Goal: Contribute content: Add original content to the website for others to see

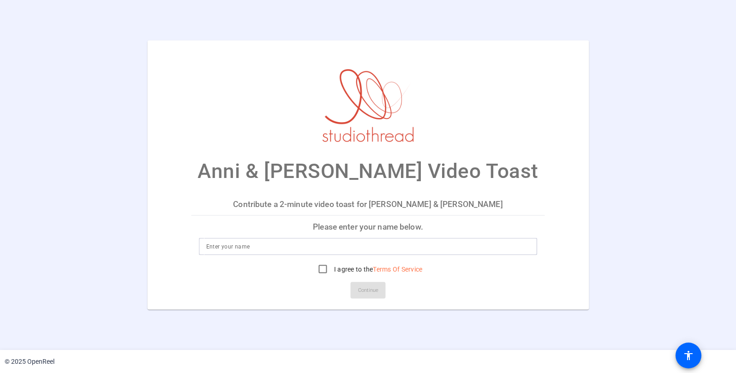
click at [353, 251] on input at bounding box center [368, 246] width 324 height 11
type input "[PERSON_NAME]"
click at [318, 269] on input "I agree to the Terms Of Service" at bounding box center [323, 269] width 18 height 18
checkbox input "true"
click at [369, 288] on span "Continue" at bounding box center [368, 291] width 20 height 14
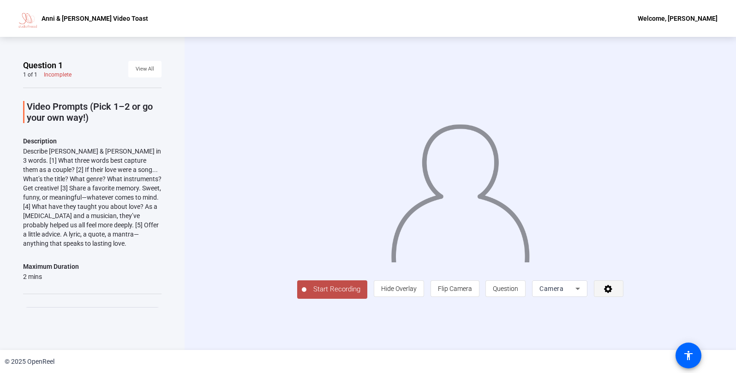
click at [611, 292] on icon at bounding box center [608, 288] width 11 height 9
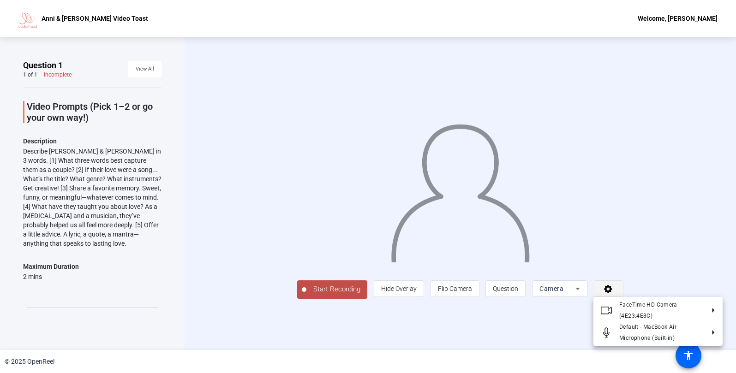
click at [611, 292] on div at bounding box center [368, 186] width 736 height 373
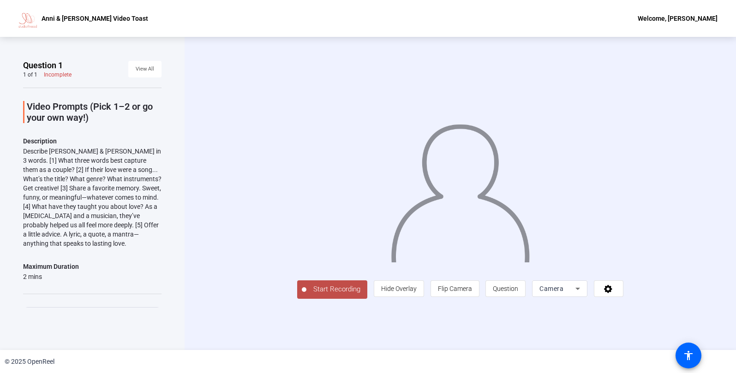
click at [336, 286] on span "Start Recording" at bounding box center [336, 289] width 61 height 11
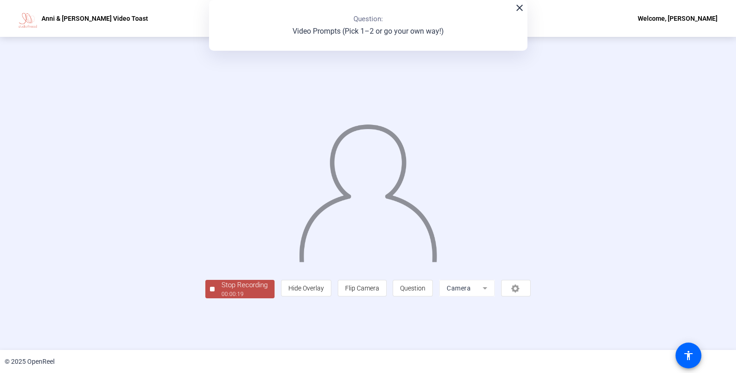
click at [250, 296] on div "00:00:19" at bounding box center [245, 294] width 46 height 8
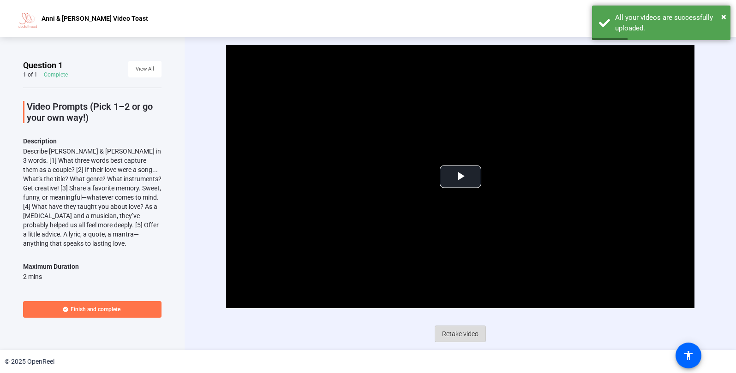
click at [462, 336] on span "Retake video" at bounding box center [460, 334] width 36 height 18
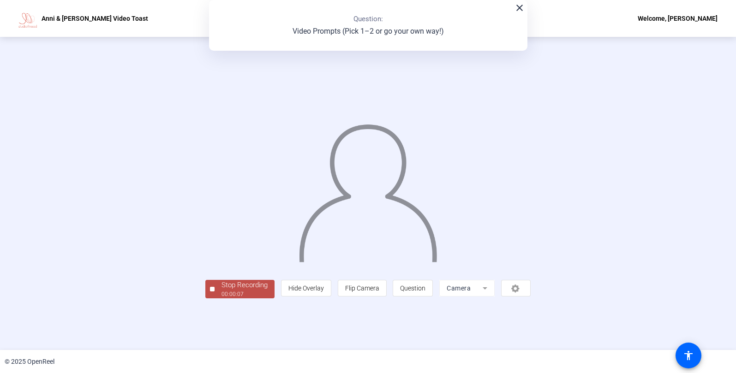
click at [222, 291] on div "Stop Recording" at bounding box center [245, 285] width 46 height 11
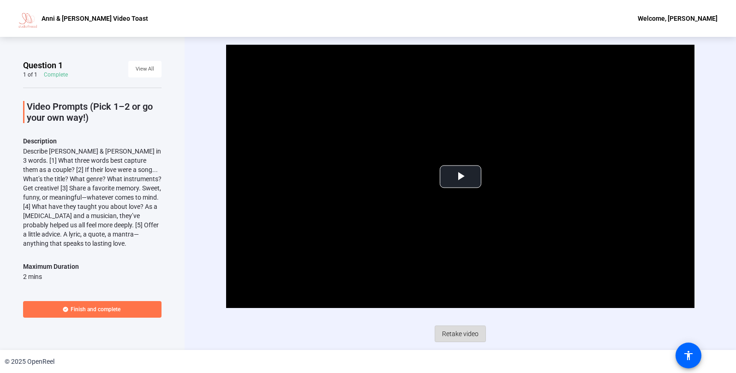
click at [444, 337] on span "Retake video" at bounding box center [460, 334] width 36 height 18
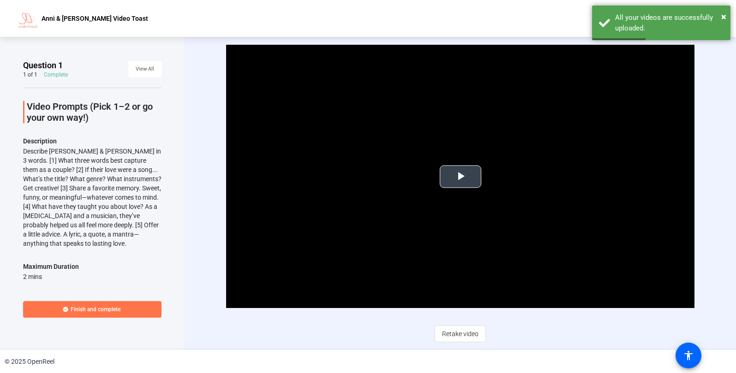
click at [461, 177] on span "Video Player" at bounding box center [461, 177] width 0 height 0
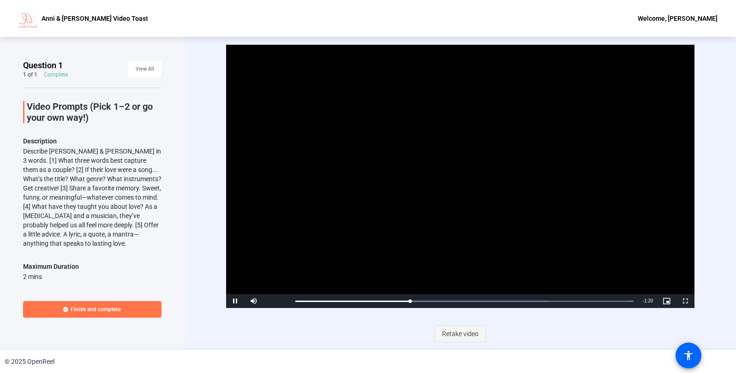
click at [458, 340] on span "Retake video" at bounding box center [460, 334] width 36 height 18
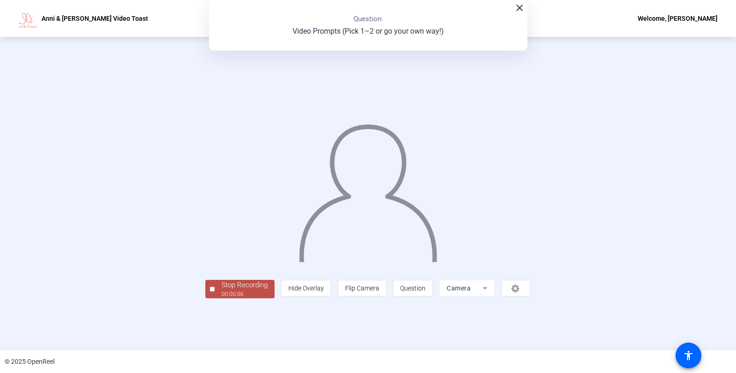
click at [222, 291] on div "Stop Recording" at bounding box center [245, 285] width 46 height 11
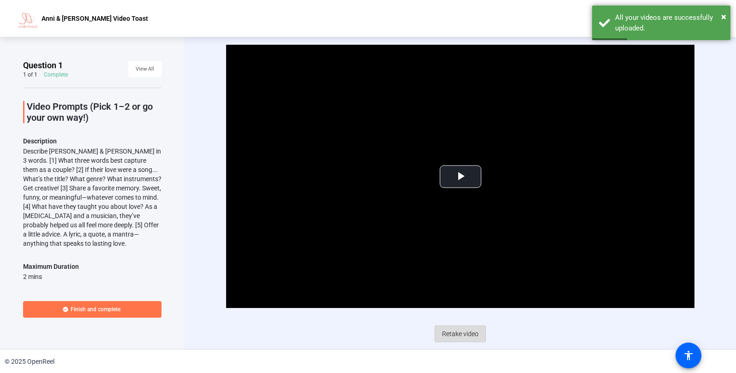
click at [463, 329] on span "Retake video" at bounding box center [460, 334] width 36 height 18
click at [461, 177] on span "Video Player" at bounding box center [461, 177] width 0 height 0
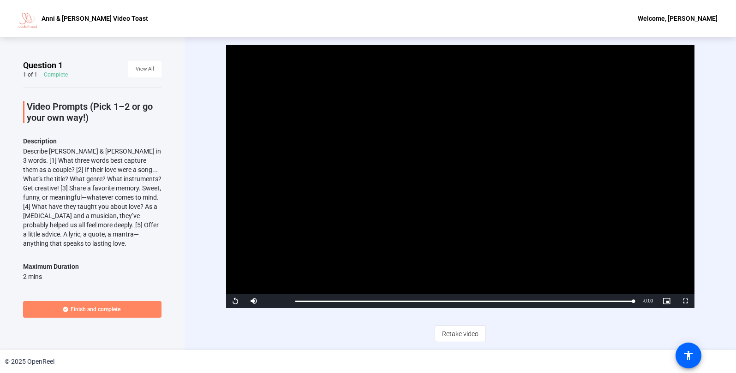
click at [107, 306] on span "Finish and complete" at bounding box center [96, 309] width 50 height 7
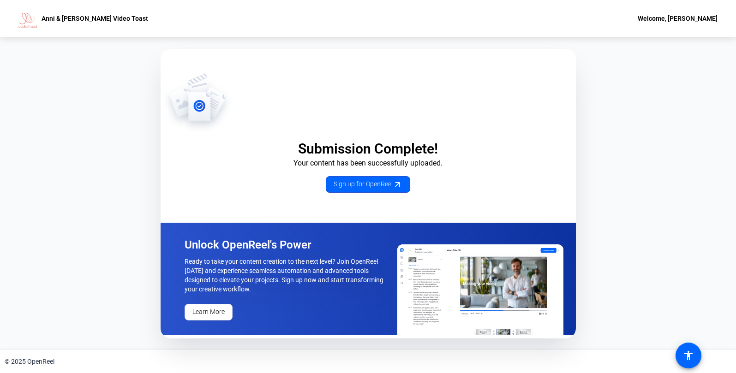
click at [704, 184] on div "Submission Complete! Your content has been successfully uploaded. Sign up for O…" at bounding box center [368, 193] width 736 height 313
click at [638, 173] on div "Submission Complete! Your content has been successfully uploaded. Sign up for O…" at bounding box center [368, 193] width 736 height 313
